Goal: Transaction & Acquisition: Obtain resource

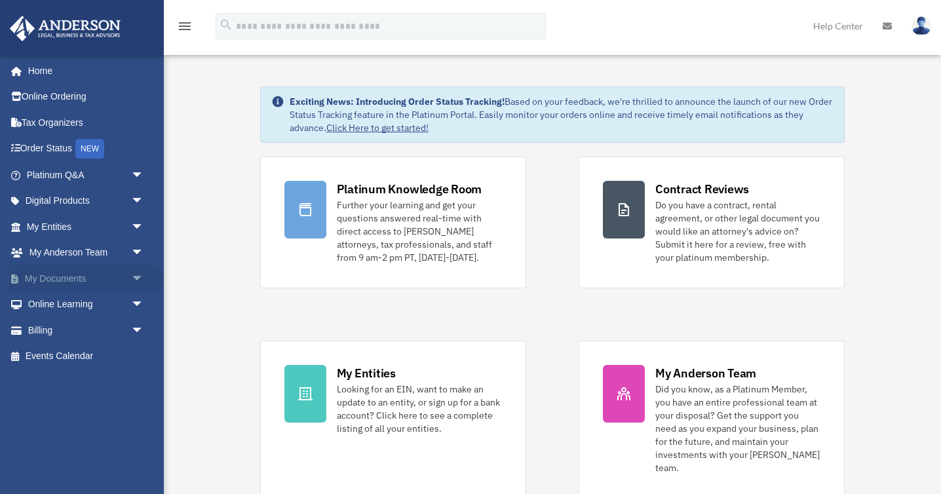
click at [106, 284] on link "My Documents arrow_drop_down" at bounding box center [86, 278] width 155 height 26
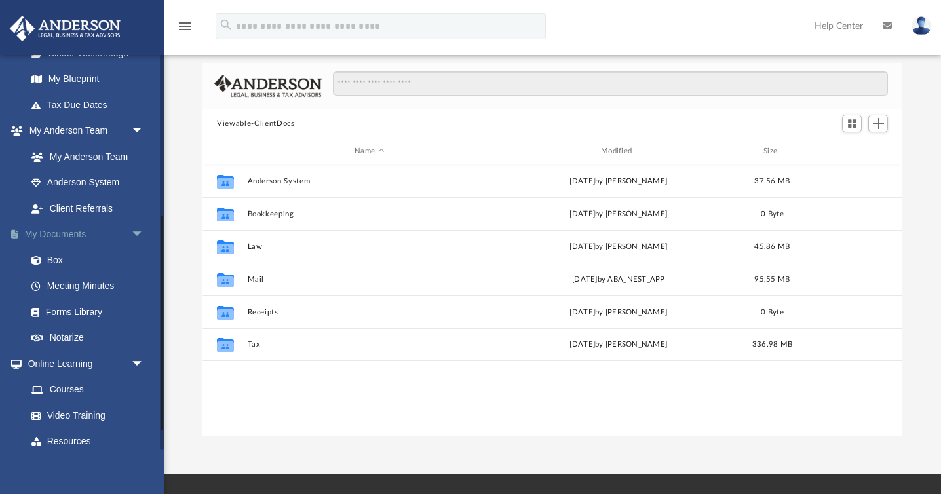
scroll to position [322, 0]
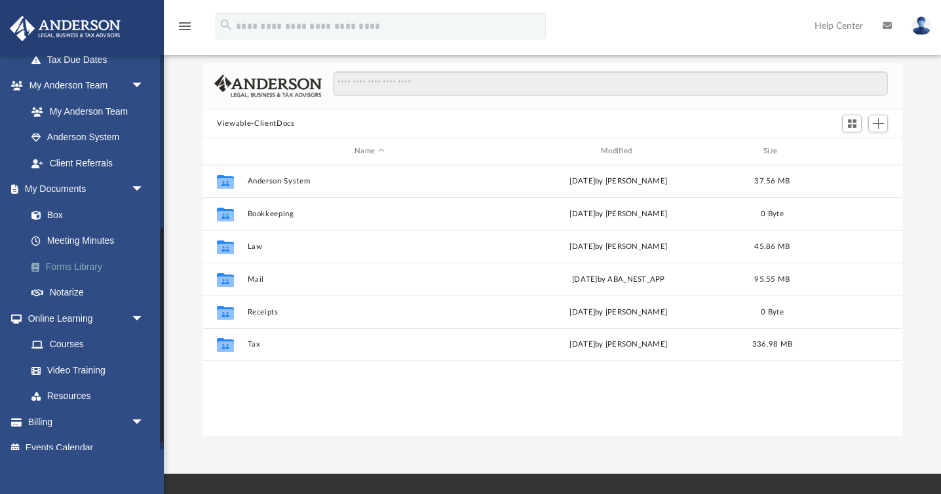
click at [67, 267] on link "Forms Library" at bounding box center [90, 266] width 145 height 26
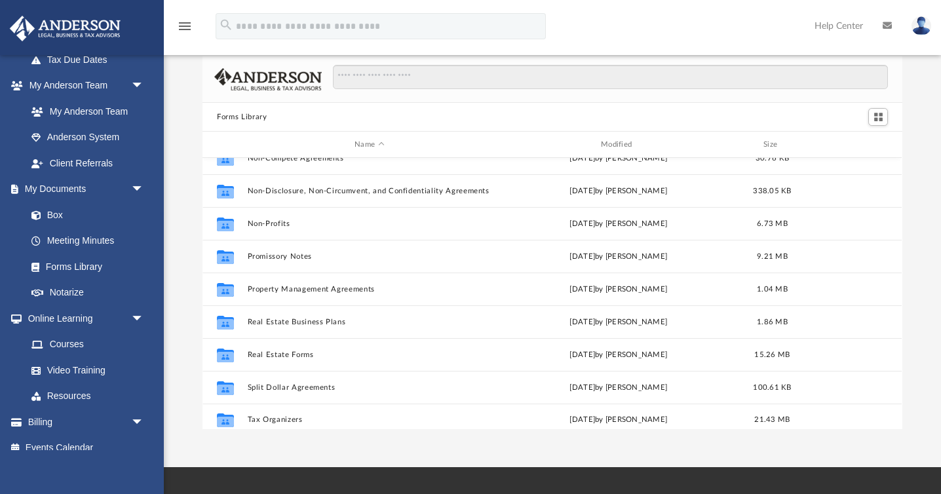
scroll to position [711, 0]
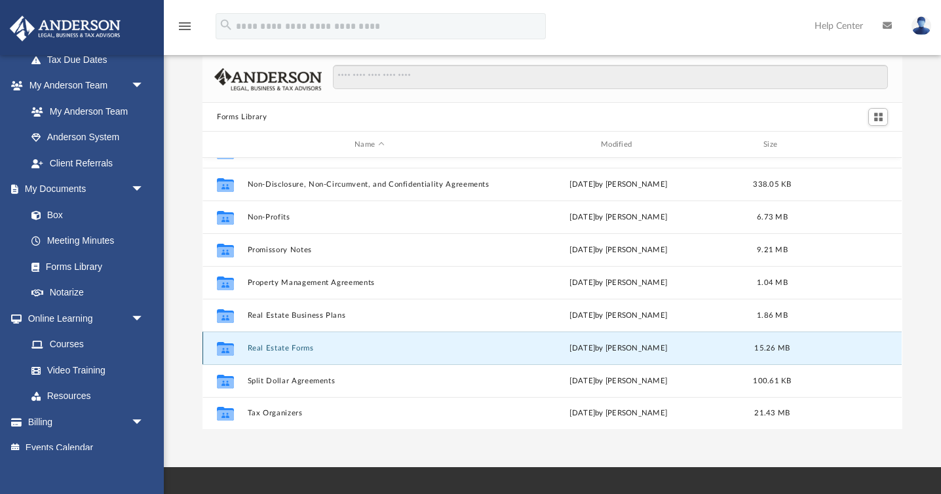
click at [291, 346] on button "Real Estate Forms" at bounding box center [370, 348] width 244 height 9
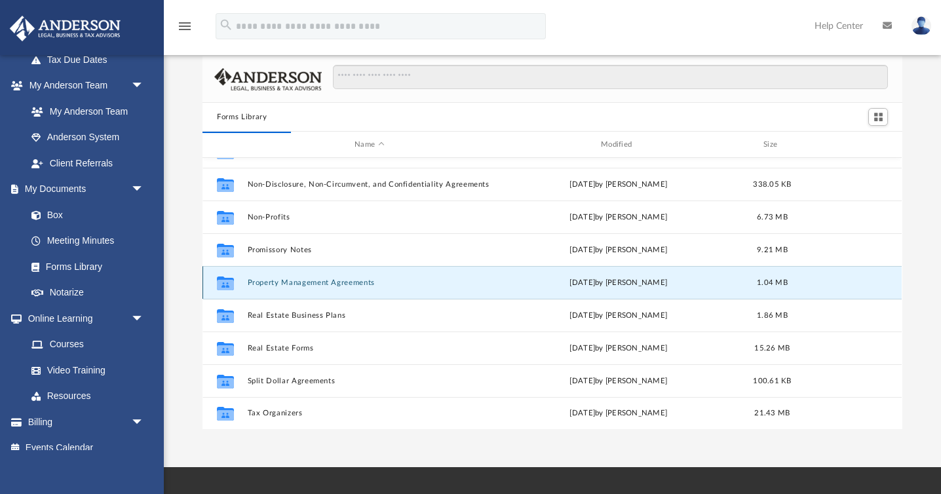
click at [301, 280] on button "Property Management Agreements" at bounding box center [370, 282] width 244 height 9
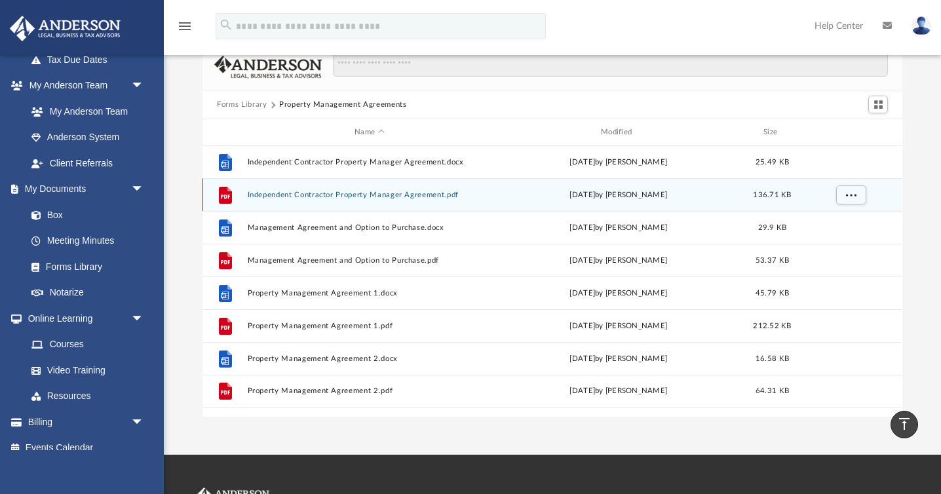
scroll to position [0, 0]
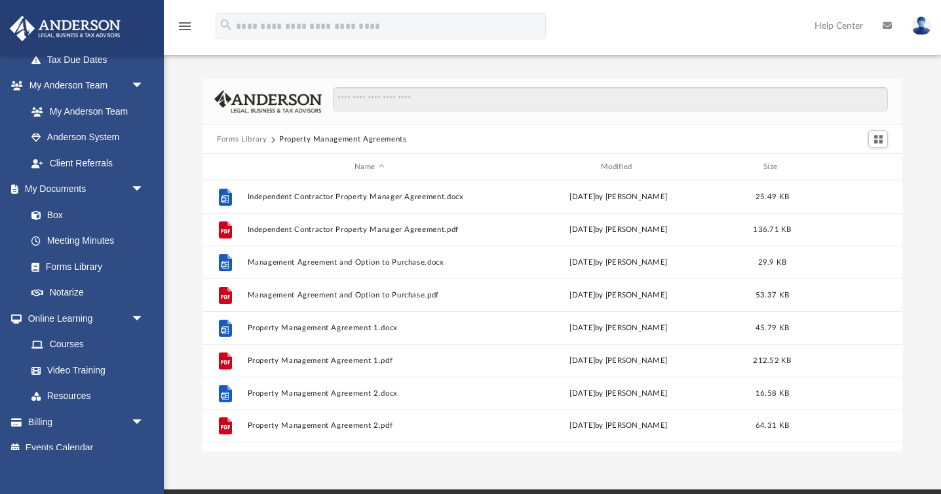
click at [245, 140] on button "Forms Library" at bounding box center [242, 140] width 50 height 12
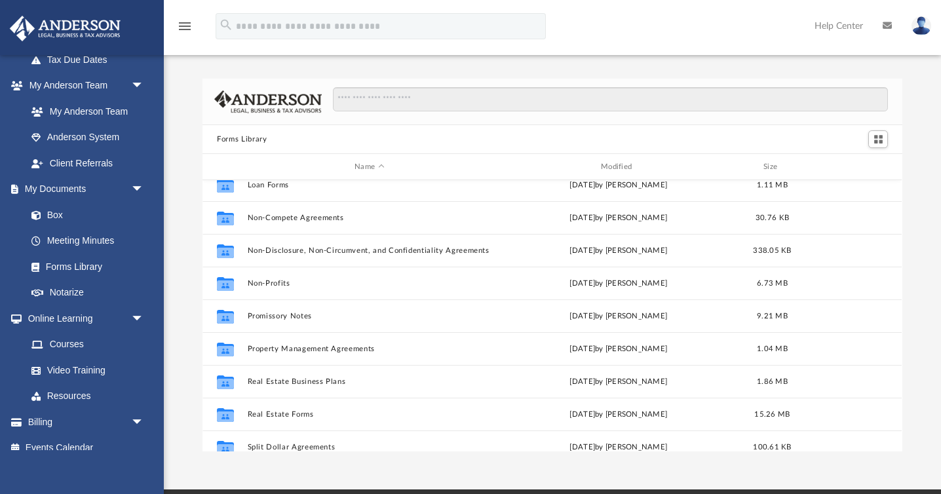
scroll to position [711, 0]
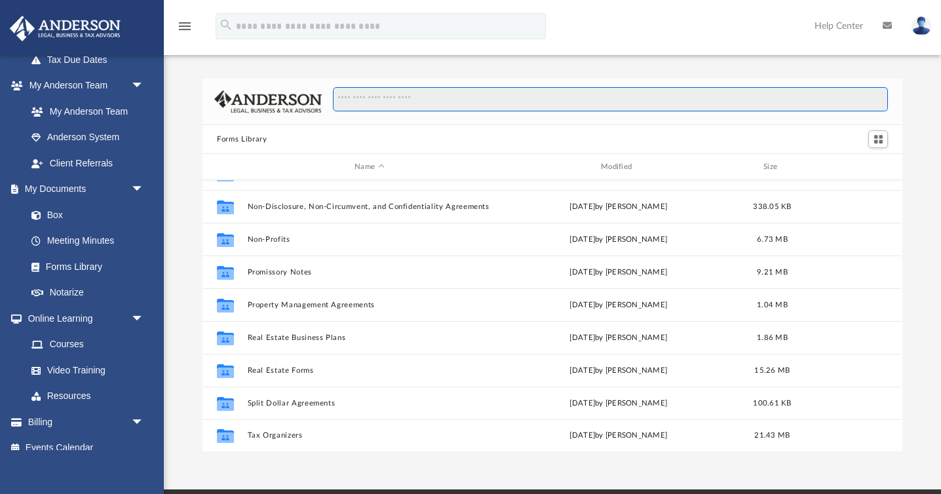
click at [400, 103] on input "Search files and folders" at bounding box center [610, 99] width 555 height 25
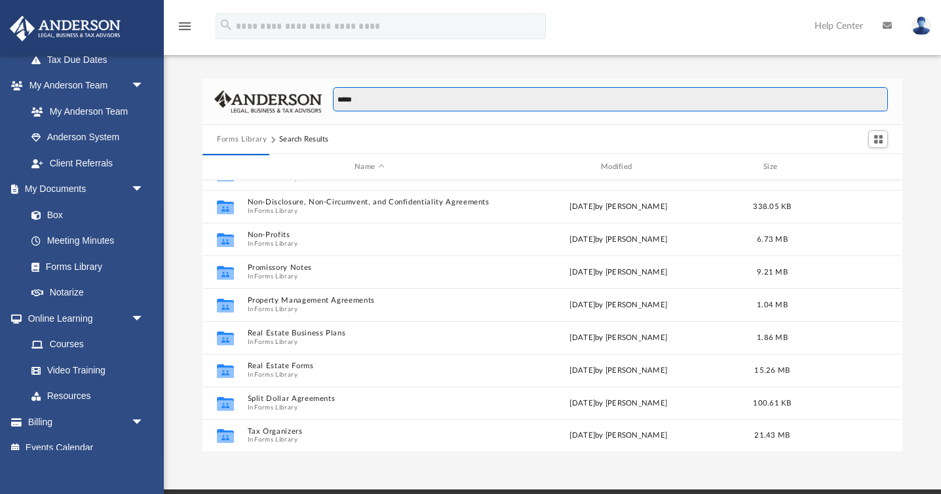
scroll to position [1, 0]
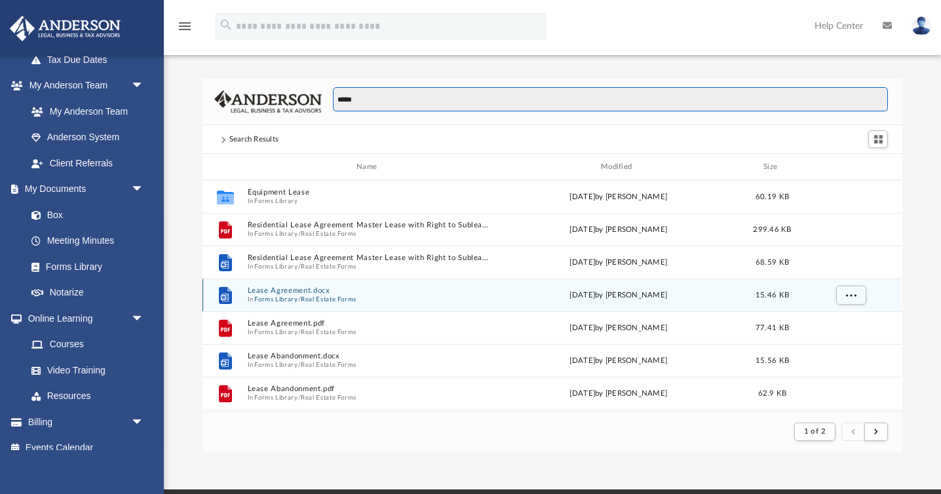
type input "*****"
click at [326, 295] on button "Real Estate Forms" at bounding box center [329, 299] width 56 height 9
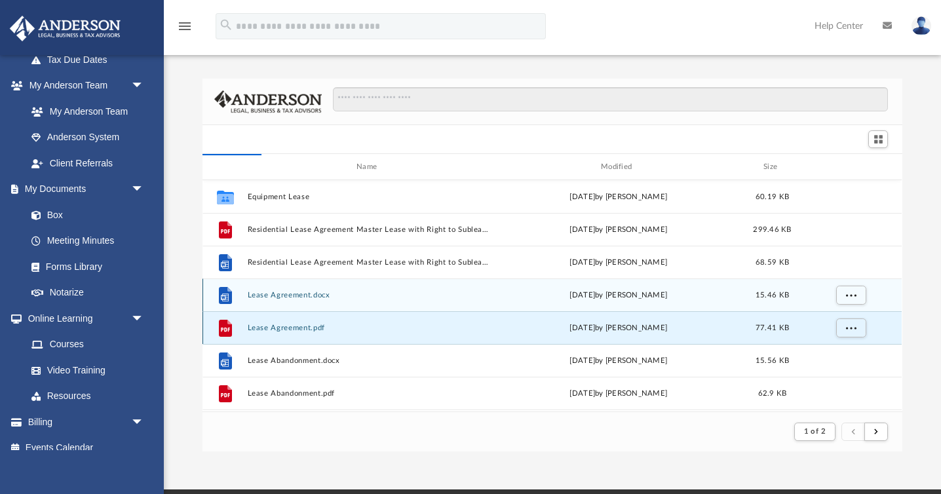
click at [304, 329] on button "Lease Agreement.pdf" at bounding box center [370, 328] width 244 height 9
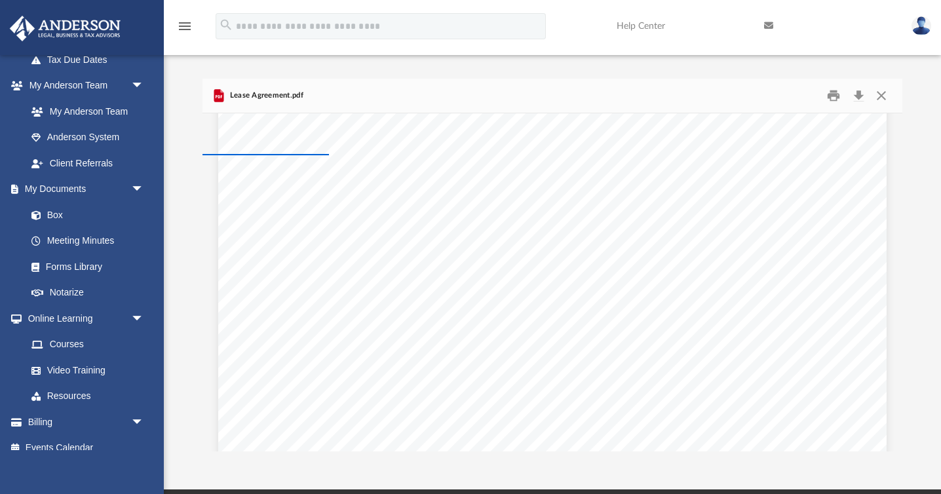
scroll to position [2902, 0]
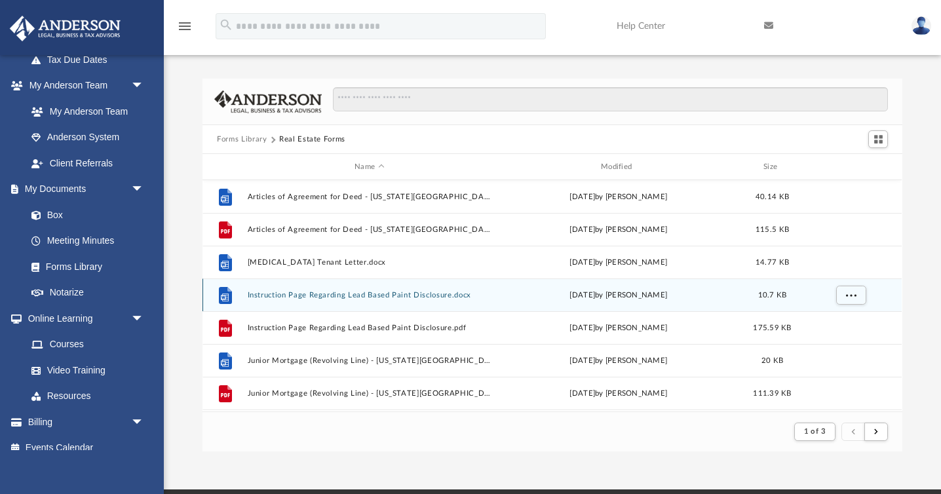
click at [607, 74] on div "Forms Library Real Estate Forms Name Modified Size File Articles of Agreement f…" at bounding box center [552, 251] width 777 height 400
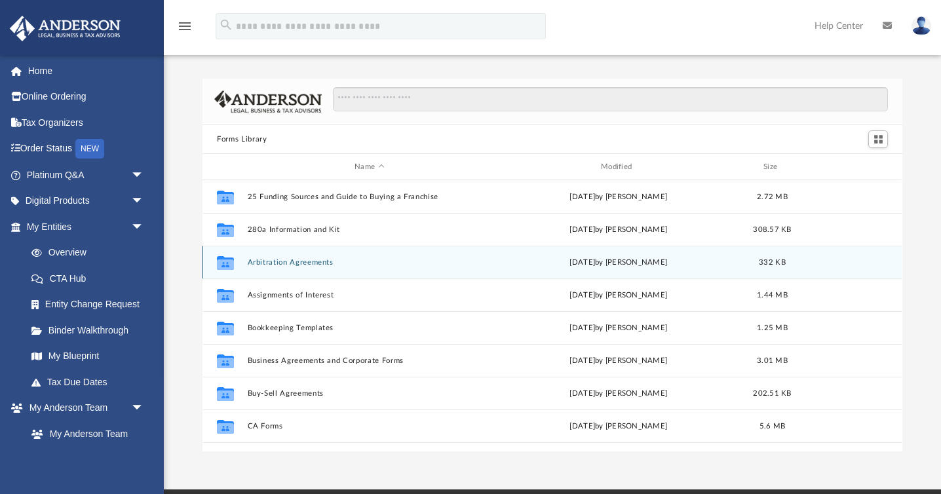
scroll to position [297, 699]
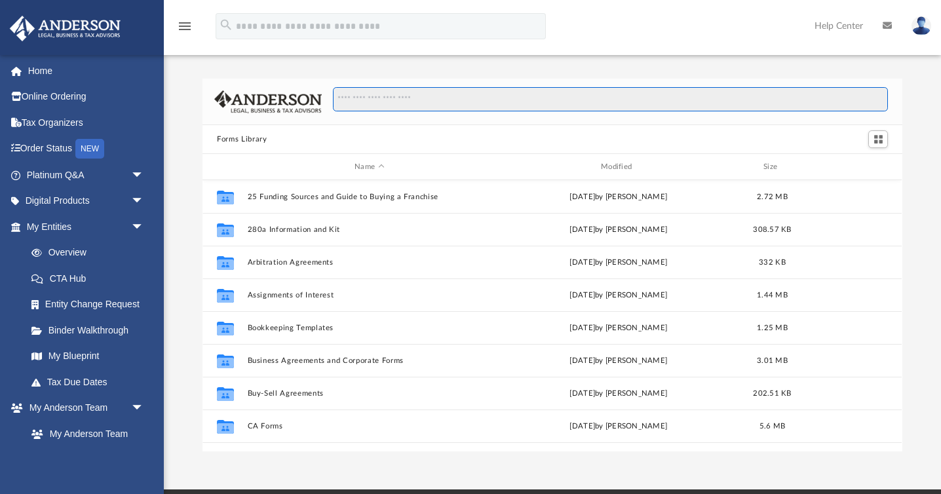
click at [396, 93] on input "Search files and folders" at bounding box center [610, 99] width 555 height 25
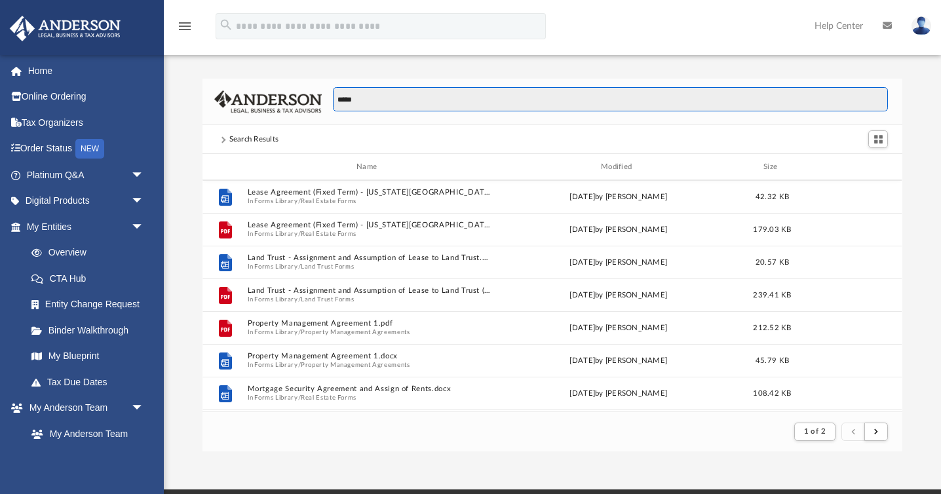
scroll to position [930, 0]
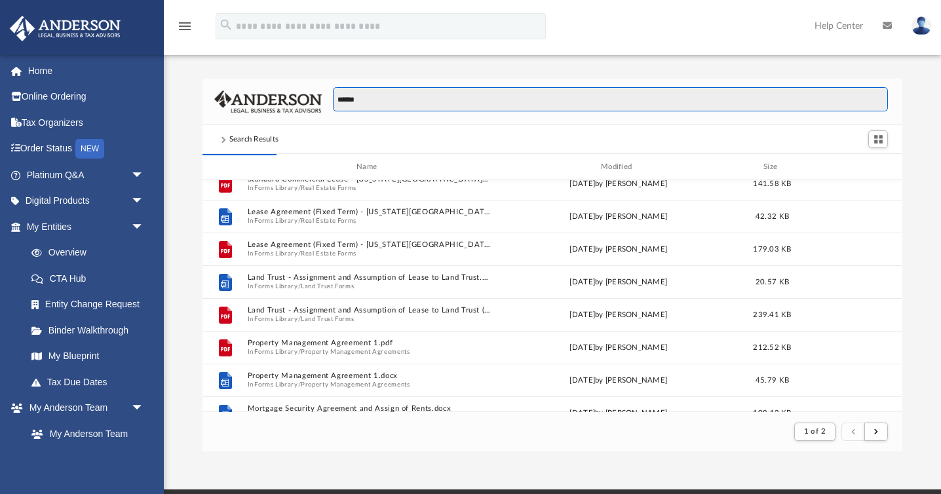
type input "******"
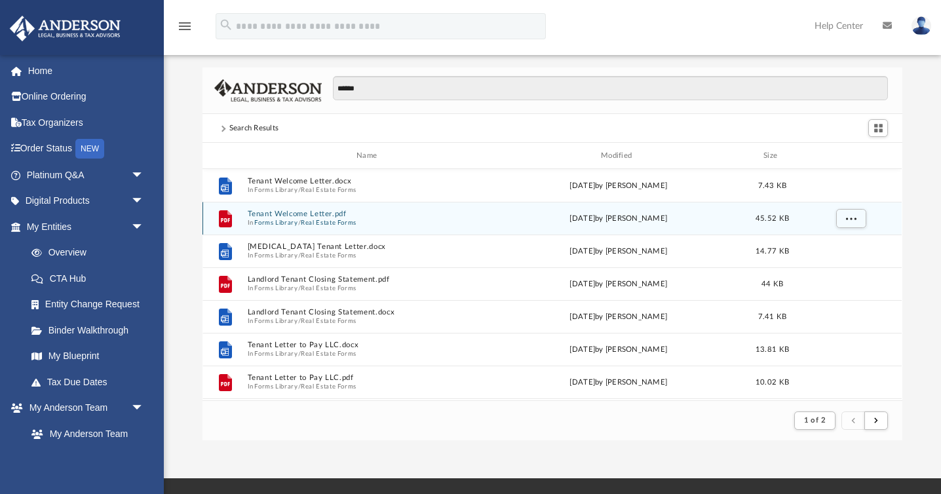
scroll to position [1, 0]
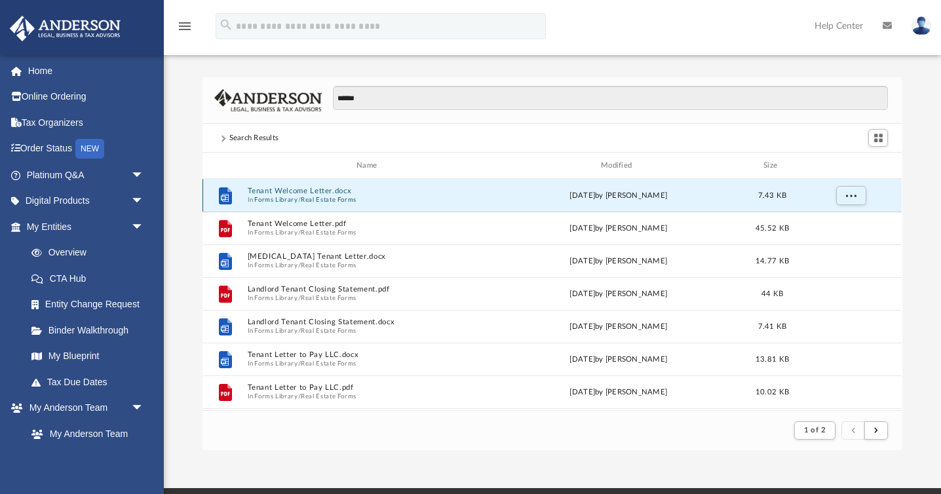
click at [317, 189] on button "Tenant Welcome Letter.docx" at bounding box center [370, 191] width 244 height 9
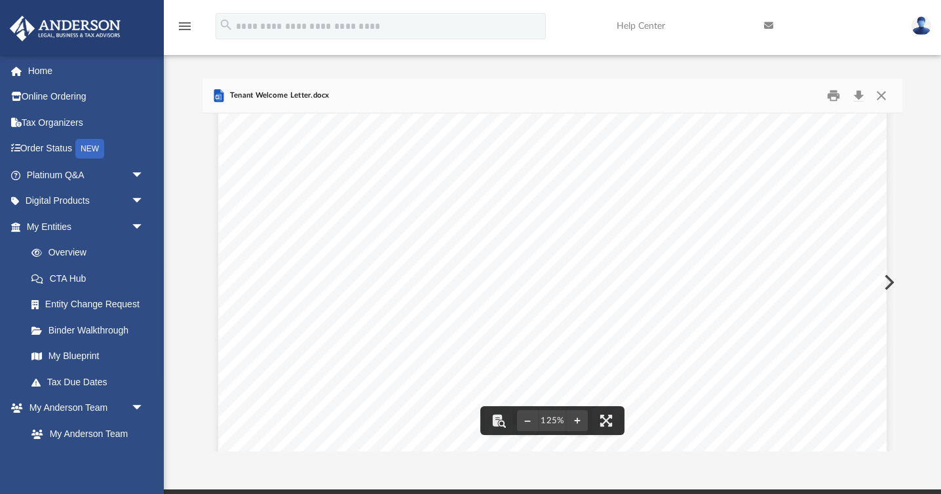
scroll to position [0, 0]
click at [880, 95] on button "Close" at bounding box center [881, 96] width 24 height 20
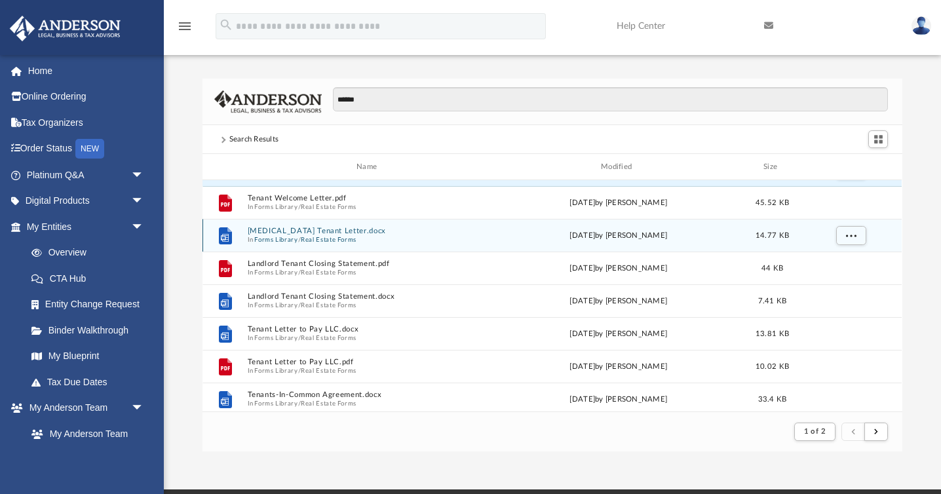
scroll to position [28, 0]
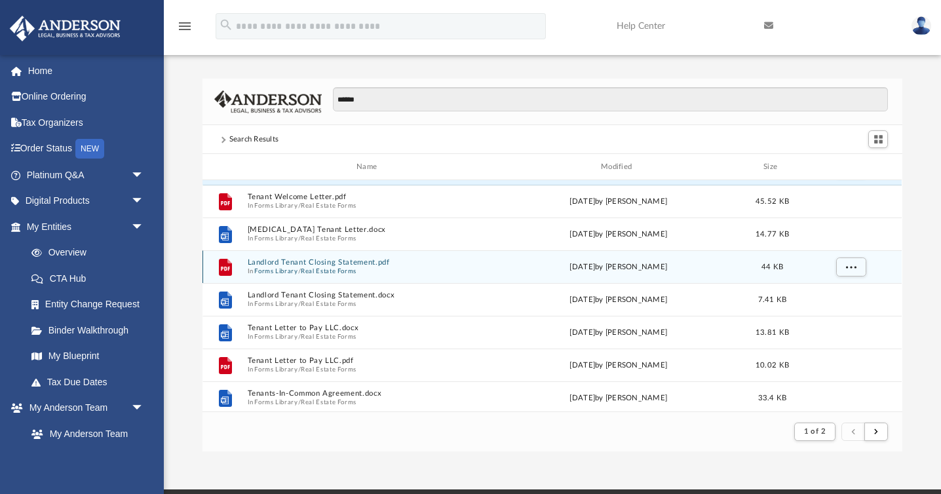
click at [349, 267] on button "Real Estate Forms" at bounding box center [329, 271] width 56 height 9
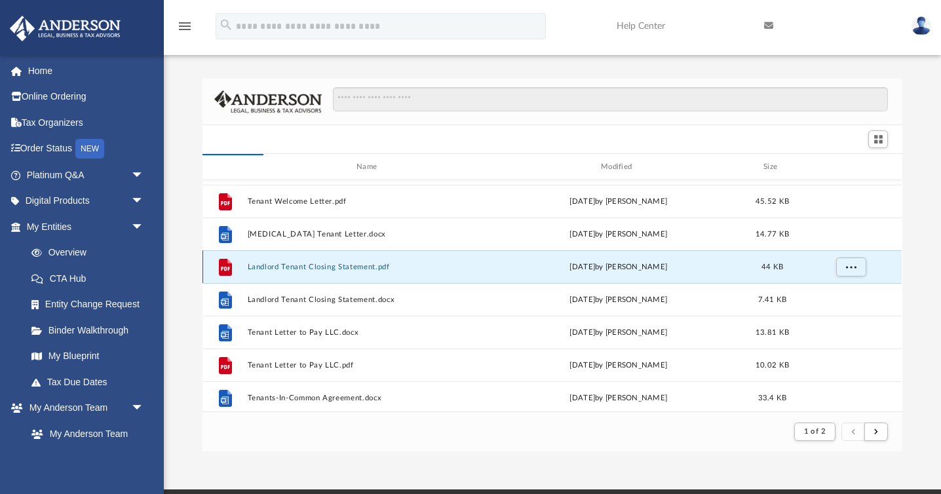
click at [374, 266] on button "Landlord Tenant Closing Statement.pdf" at bounding box center [370, 267] width 244 height 9
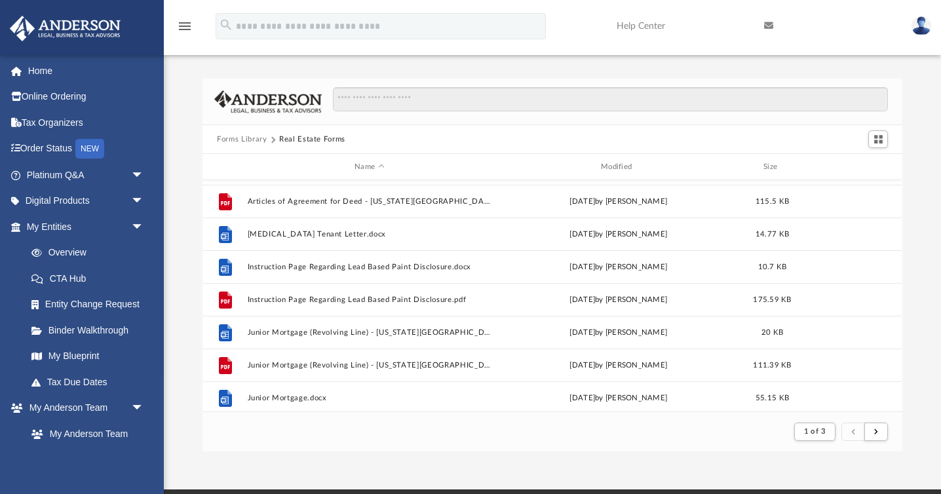
scroll to position [0, 0]
